Goal: Navigation & Orientation: Find specific page/section

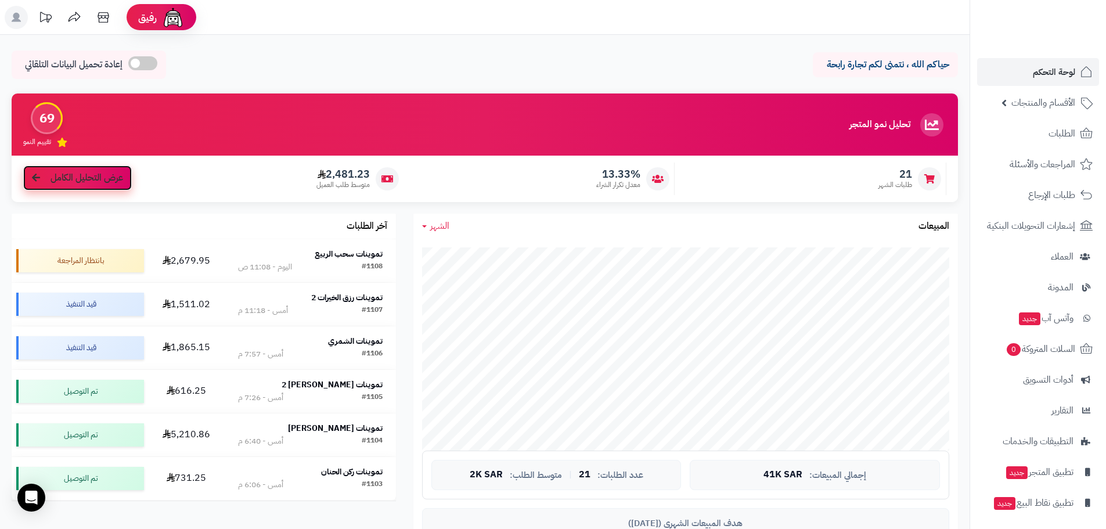
click at [90, 183] on span "عرض التحليل الكامل" at bounding box center [86, 177] width 73 height 13
click at [1056, 30] on img at bounding box center [1061, 42] width 68 height 24
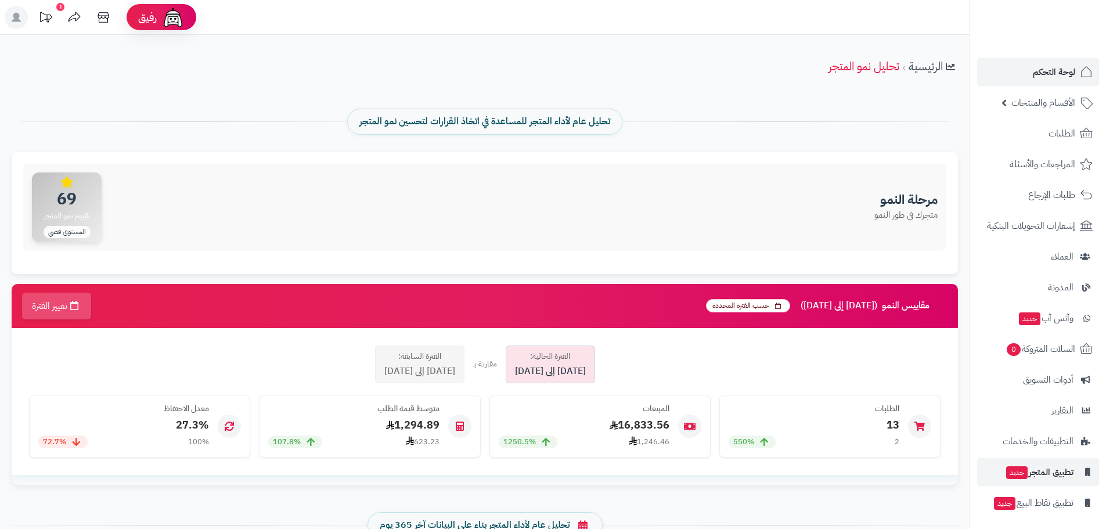
scroll to position [33, 0]
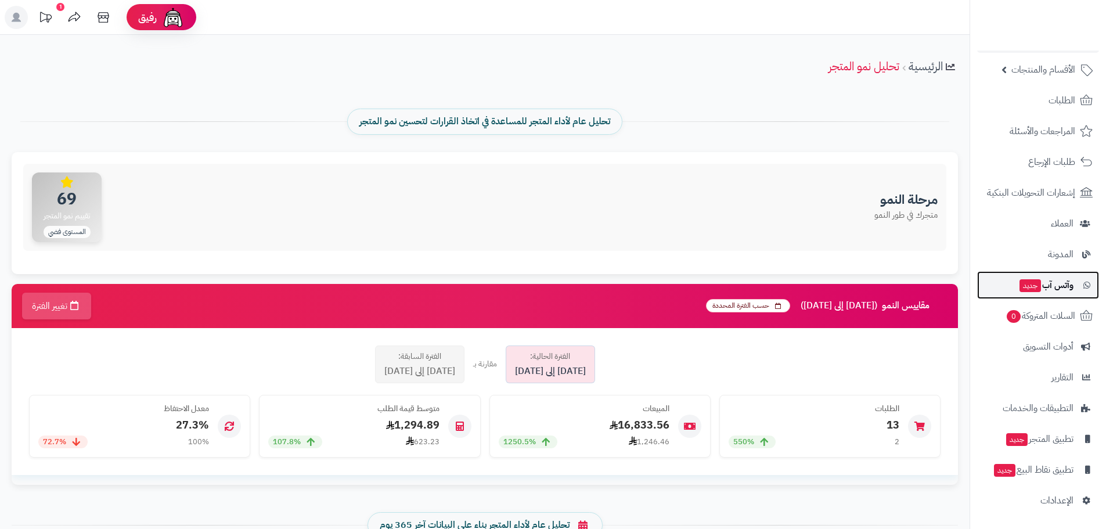
click at [1059, 290] on span "وآتس آب جديد" at bounding box center [1045, 285] width 55 height 16
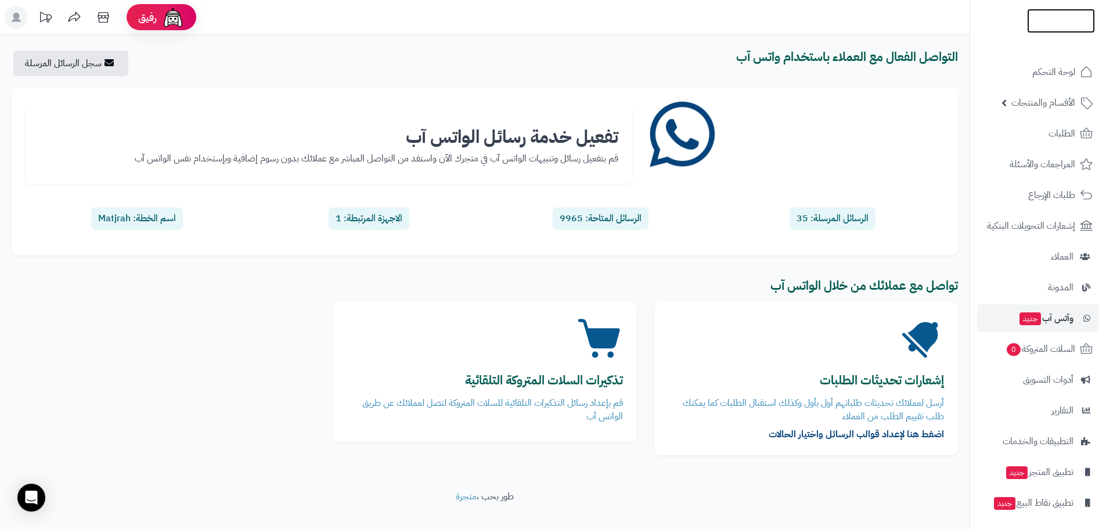
click at [1078, 31] on img at bounding box center [1061, 43] width 68 height 24
